Goal: Information Seeking & Learning: Learn about a topic

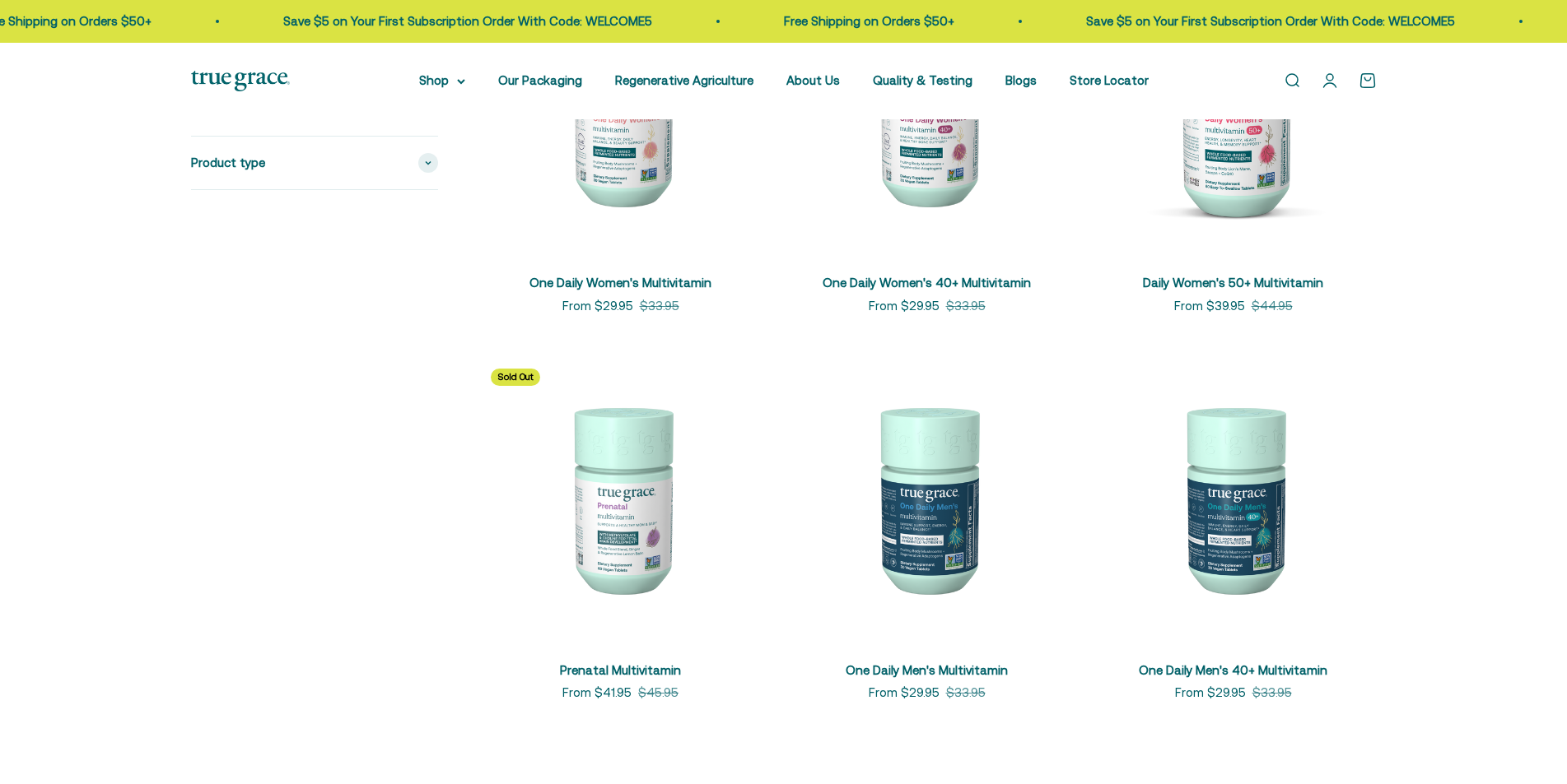
scroll to position [412, 0]
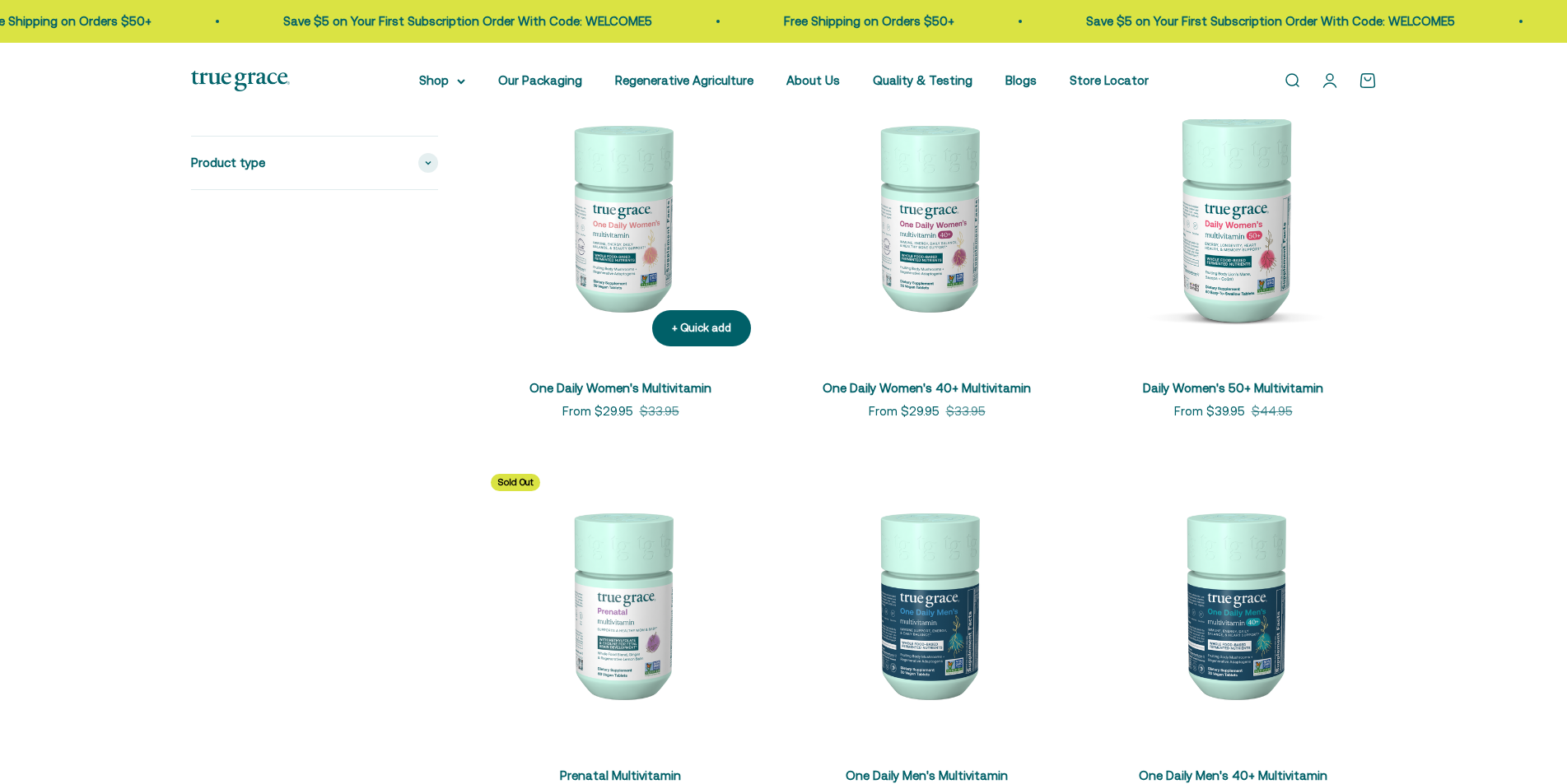
click at [577, 277] on img at bounding box center [620, 216] width 287 height 287
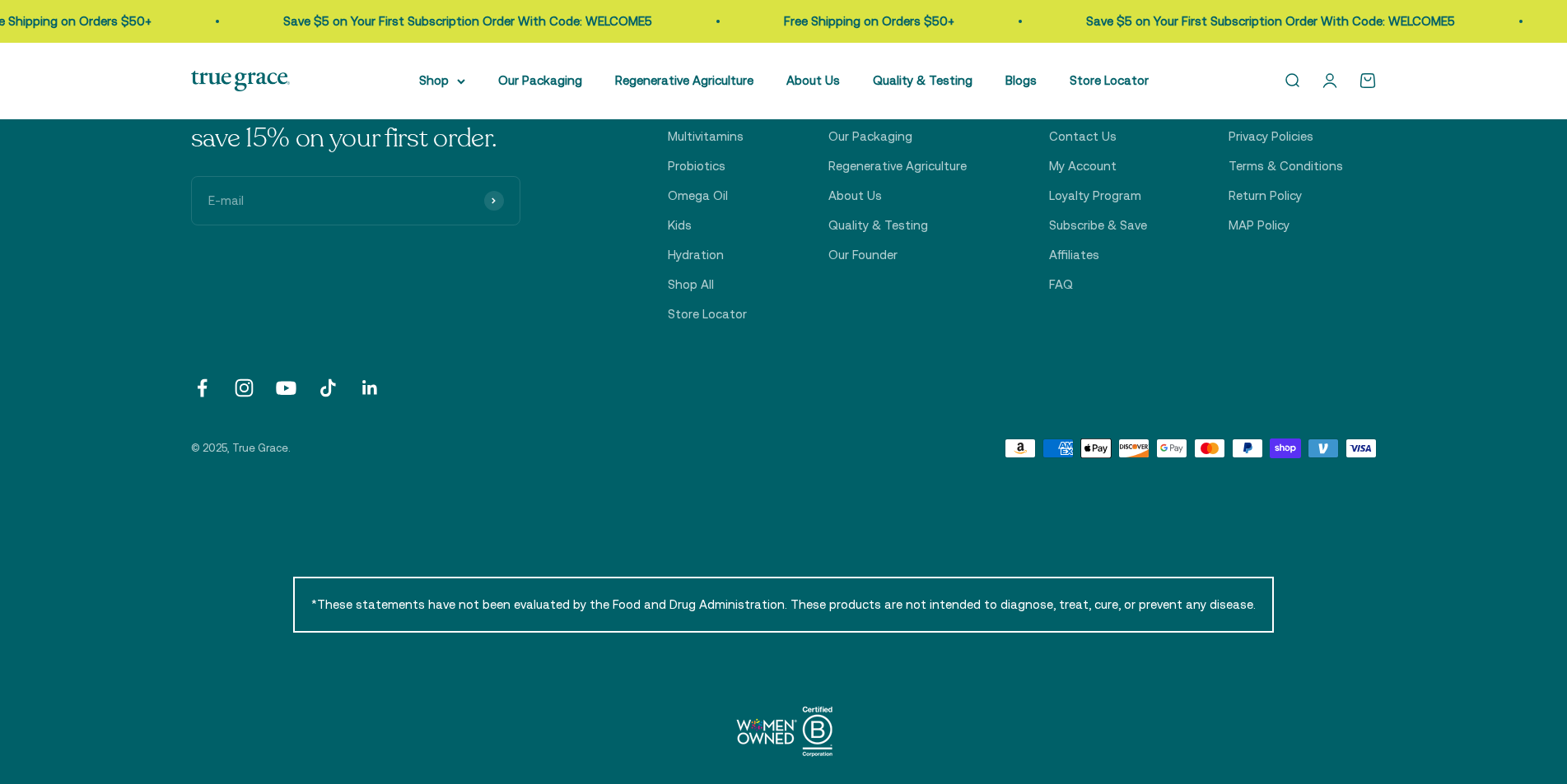
scroll to position [4054, 0]
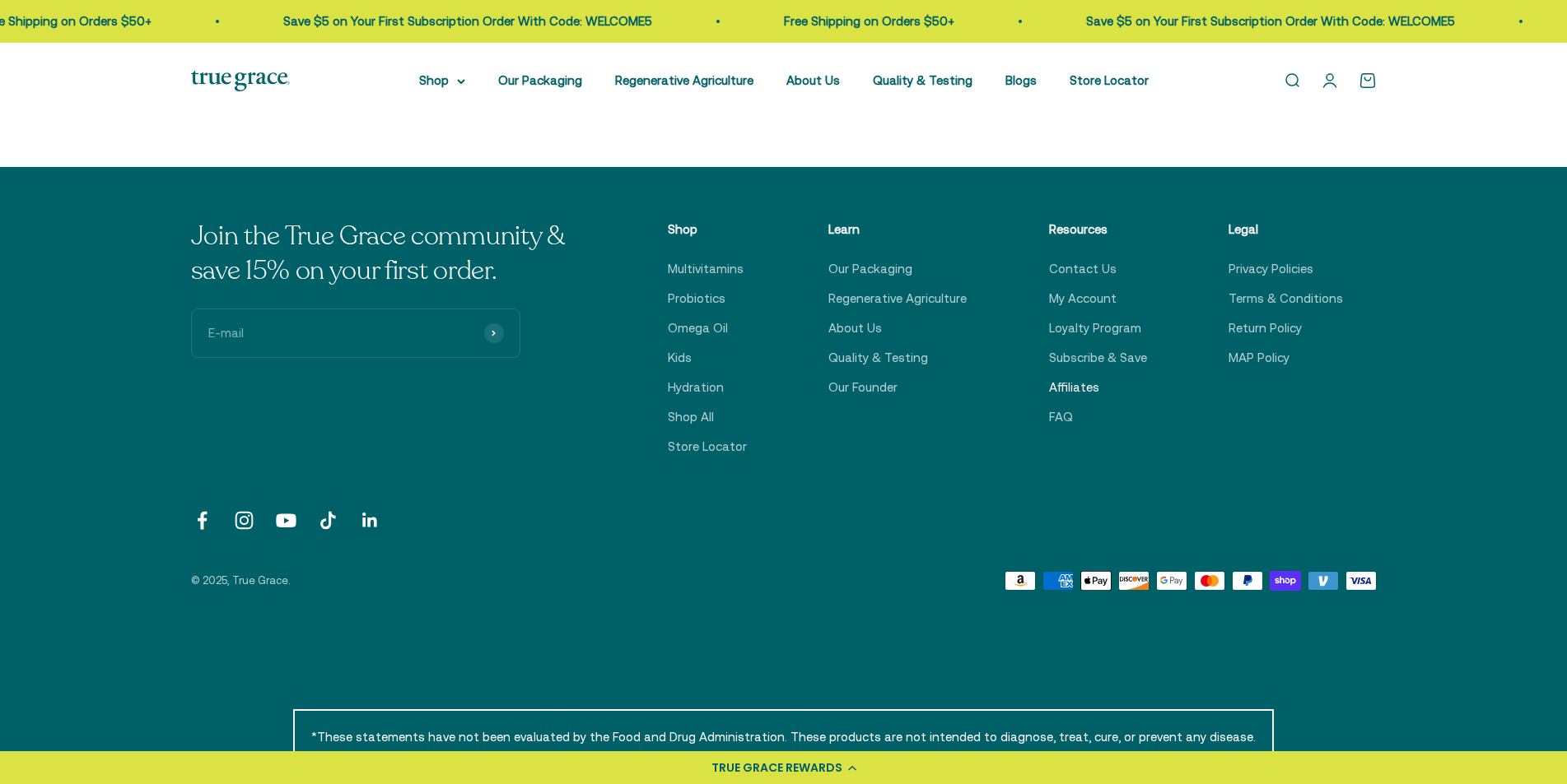
click at [1077, 387] on link "Affiliates" at bounding box center [1074, 387] width 50 height 20
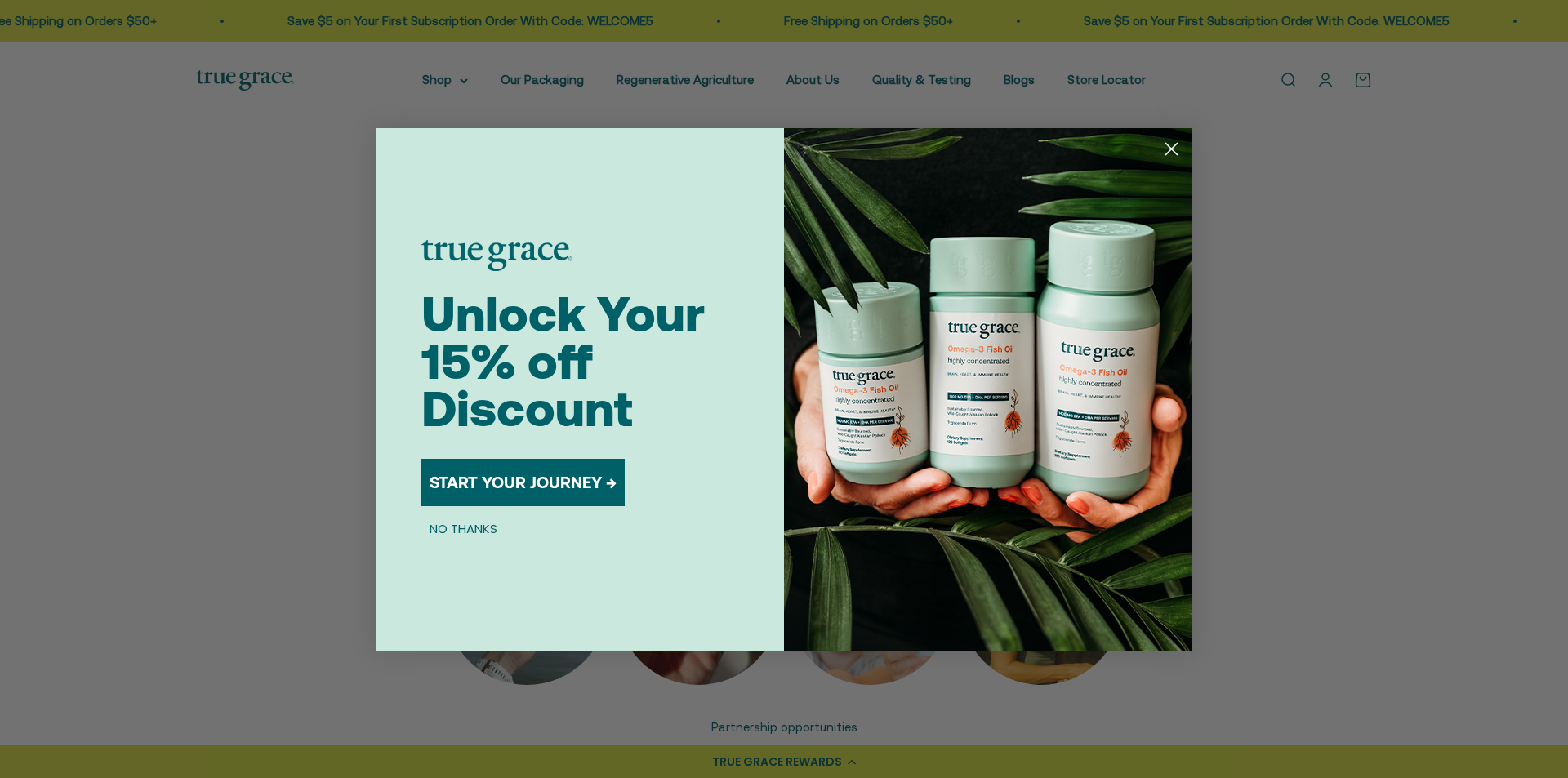
click at [1171, 148] on icon "Close dialog" at bounding box center [1172, 149] width 12 height 12
